Goal: Information Seeking & Learning: Learn about a topic

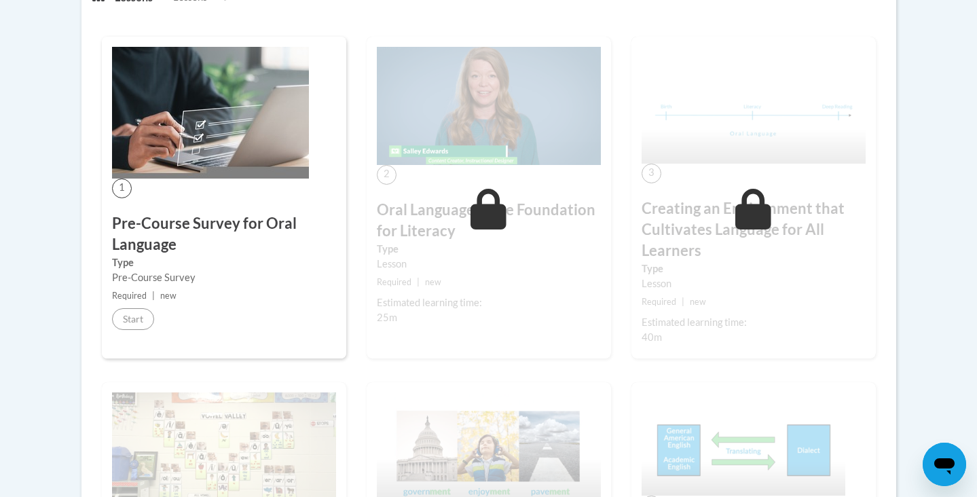
scroll to position [376, 0]
click at [498, 212] on icon at bounding box center [489, 209] width 36 height 41
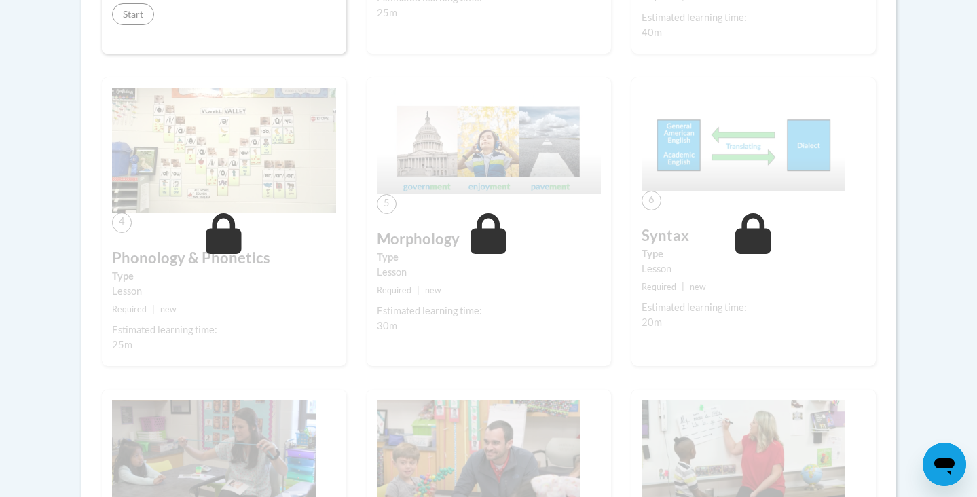
scroll to position [0, 0]
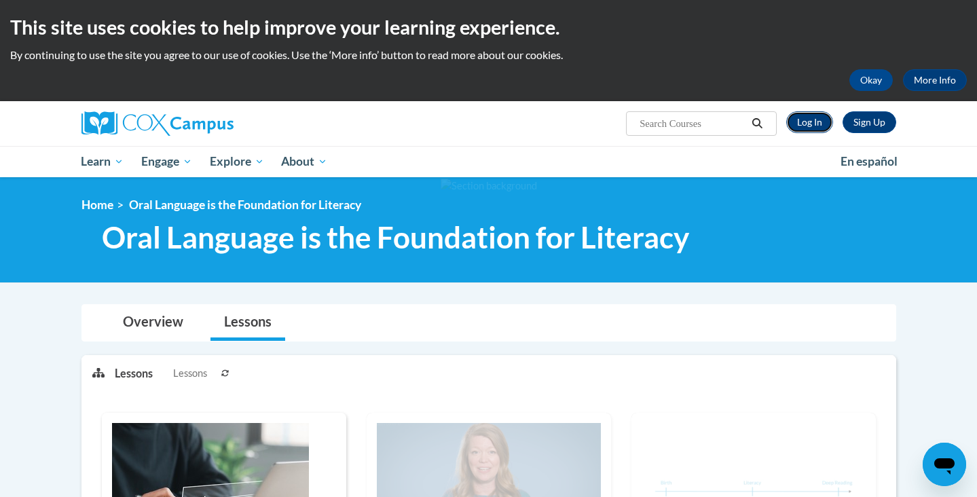
click at [815, 130] on link "Log In" at bounding box center [809, 122] width 47 height 22
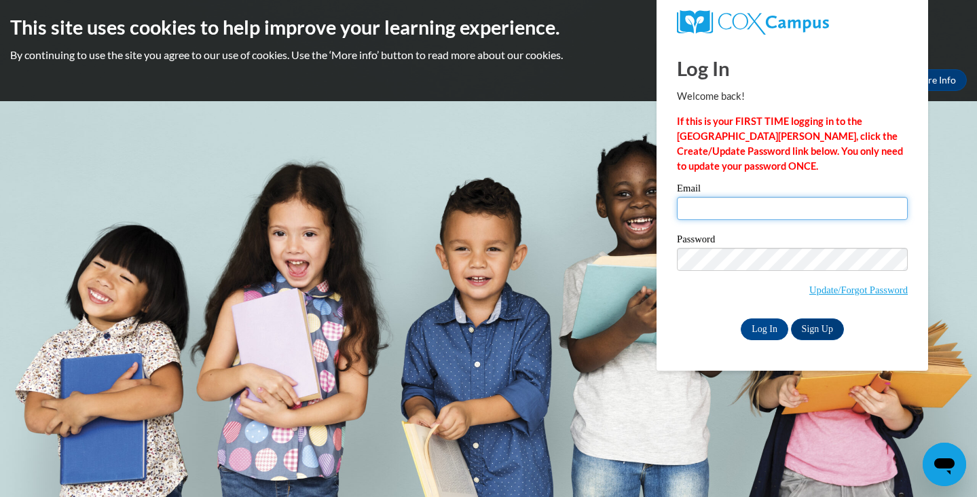
click at [750, 213] on input "Email" at bounding box center [792, 208] width 231 height 23
click at [729, 210] on input "Email" at bounding box center [792, 208] width 231 height 23
type input "jessica.hupcher@franklin.k12.wi.us"
click at [767, 319] on input "Log In" at bounding box center [765, 330] width 48 height 22
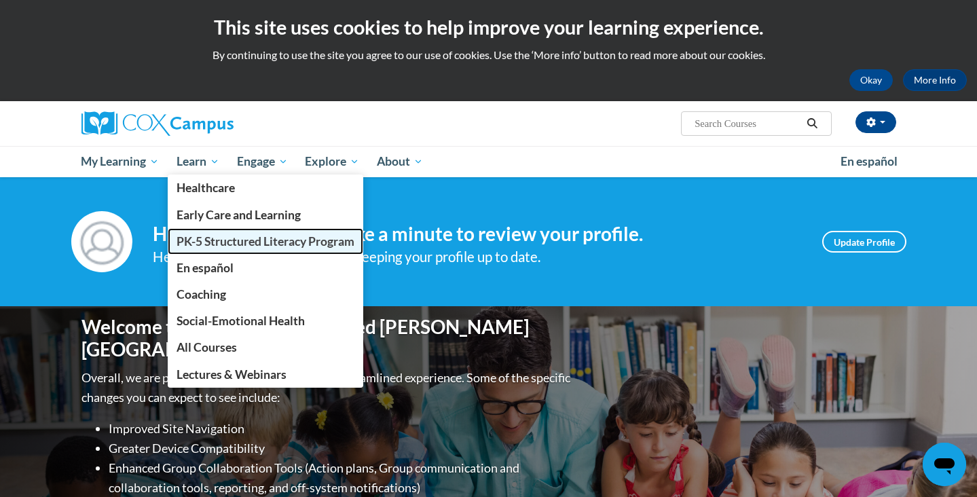
click at [231, 244] on span "PK-5 Structured Literacy Program" at bounding box center [266, 241] width 178 height 14
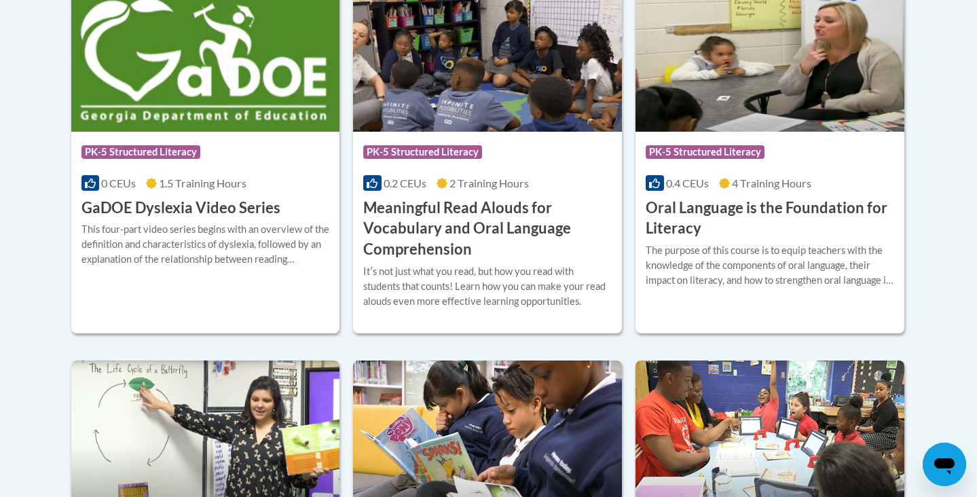
scroll to position [960, 0]
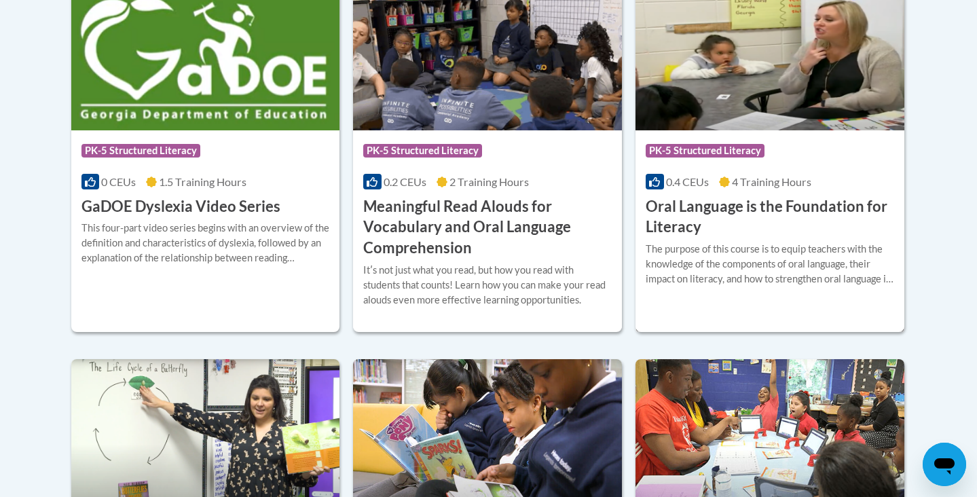
click at [795, 193] on div "Course Category: PK-5 Structured Literacy 0.4 CEUs 4 Training Hours COURSE Oral…" at bounding box center [770, 184] width 269 height 108
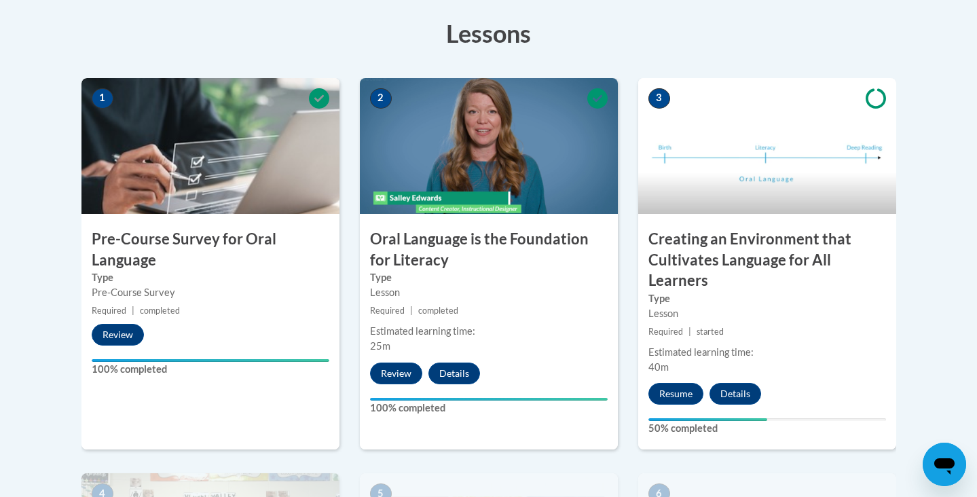
scroll to position [338, 0]
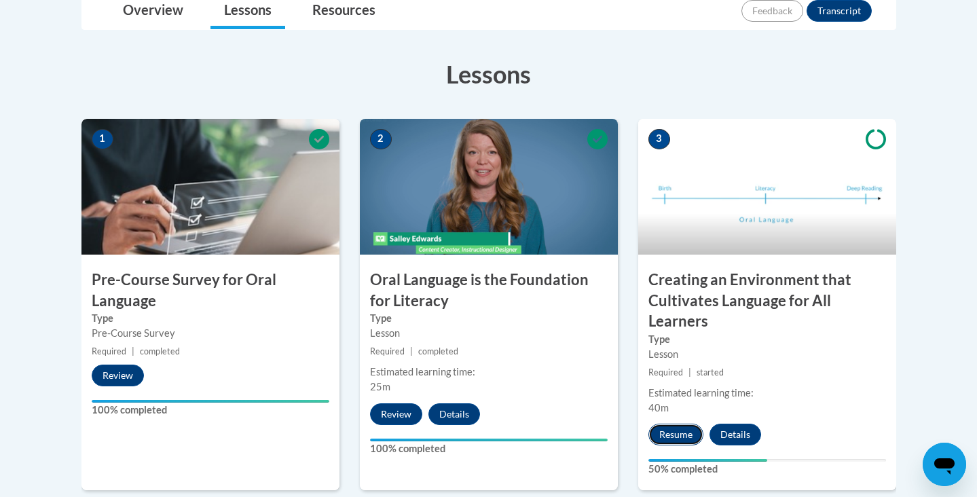
click at [685, 439] on button "Resume" at bounding box center [676, 435] width 55 height 22
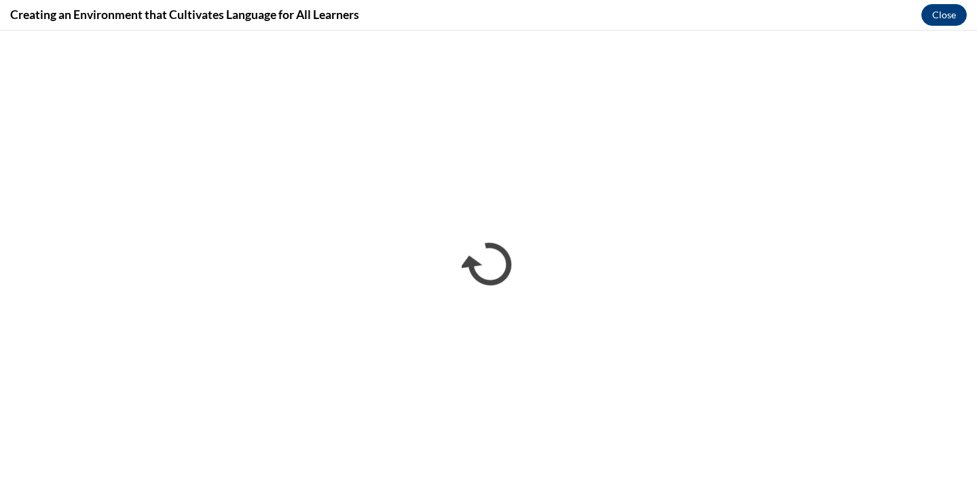
scroll to position [0, 0]
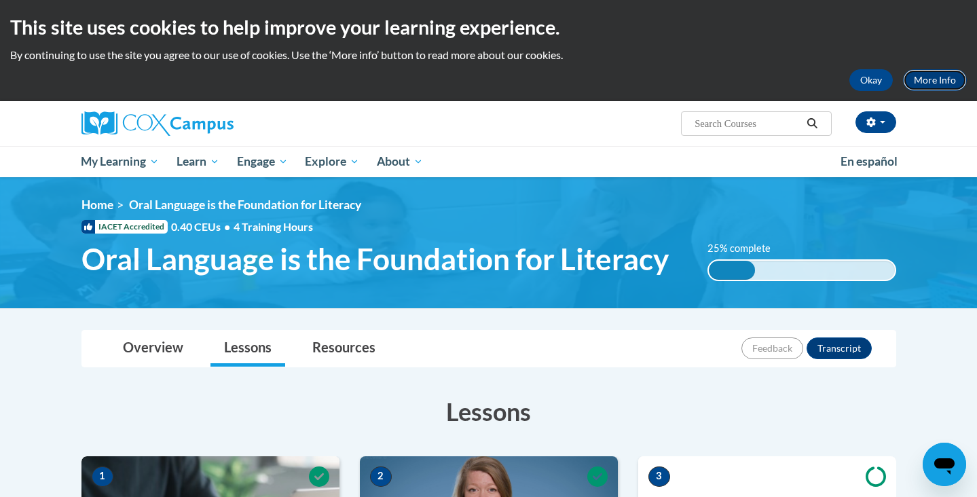
click at [926, 79] on link "More Info" at bounding box center [935, 80] width 64 height 22
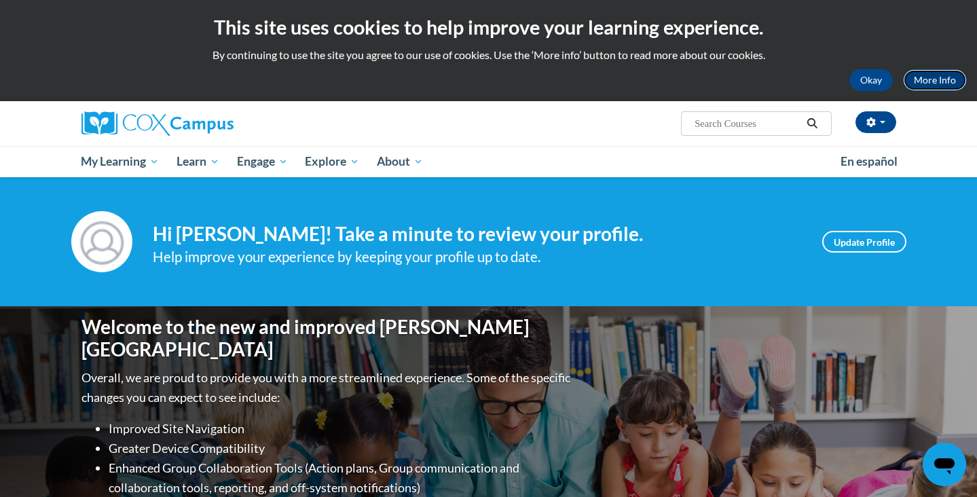
click at [943, 86] on link "More Info" at bounding box center [935, 80] width 64 height 22
click at [878, 79] on button "Okay" at bounding box center [871, 80] width 43 height 22
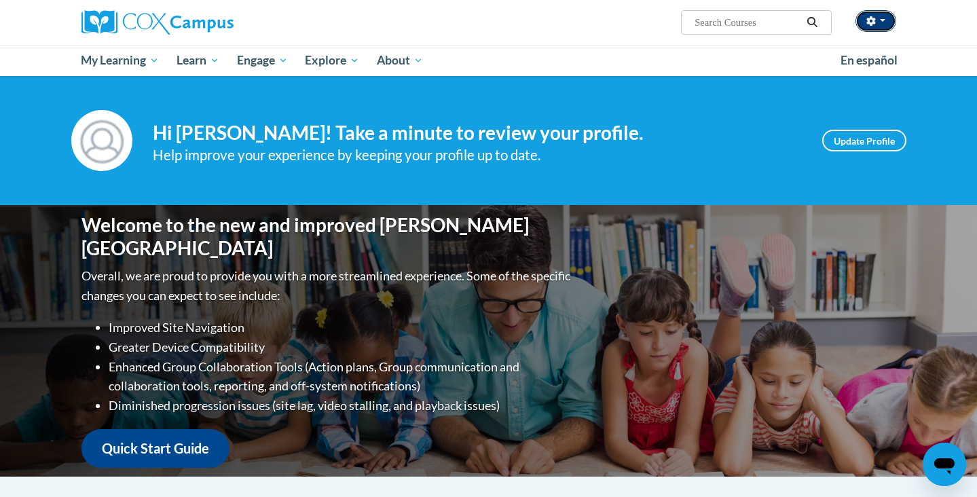
click at [869, 31] on button "button" at bounding box center [876, 21] width 41 height 22
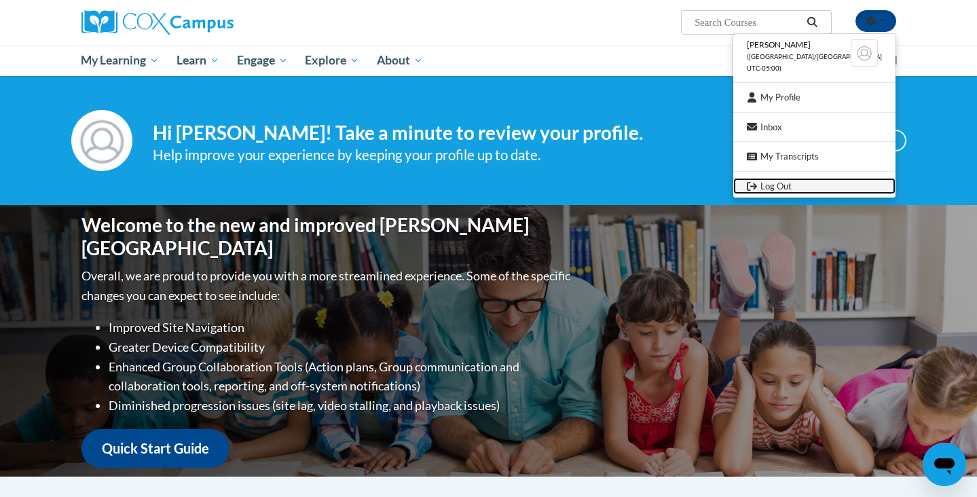
click at [813, 186] on link "Log Out" at bounding box center [814, 186] width 162 height 17
